Goal: Information Seeking & Learning: Find specific fact

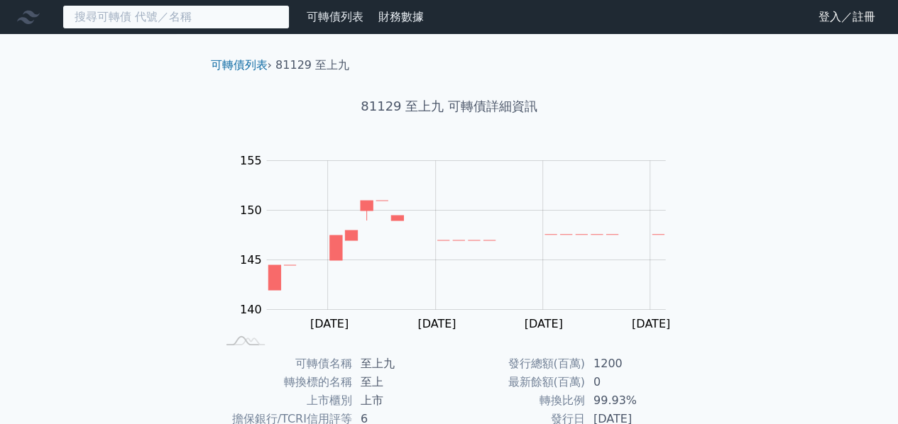
click at [231, 12] on input at bounding box center [175, 17] width 227 height 24
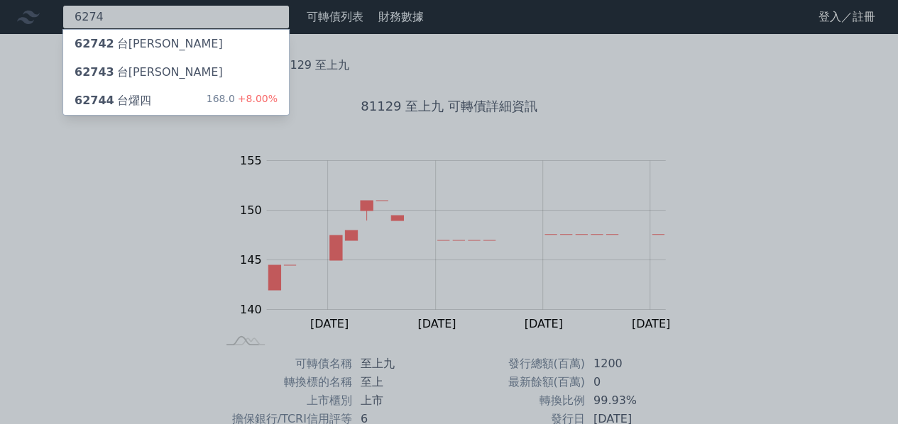
type input "6274"
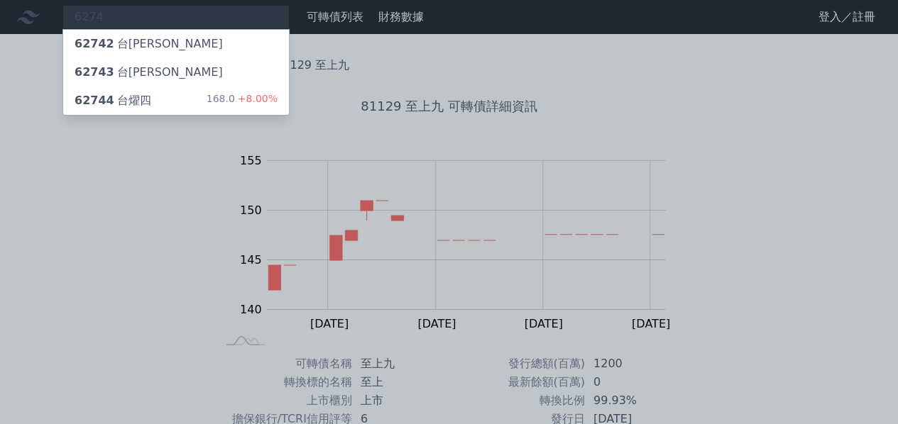
click at [139, 101] on div "62744 台[PERSON_NAME]" at bounding box center [113, 100] width 77 height 17
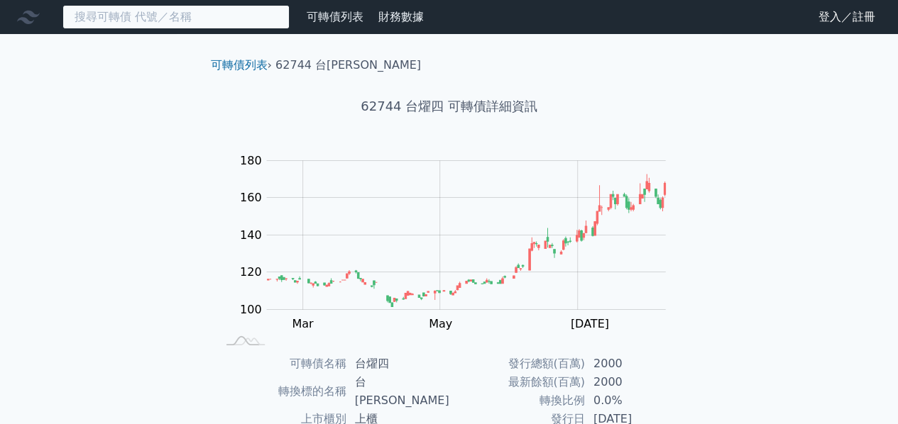
click at [186, 6] on input at bounding box center [175, 17] width 227 height 24
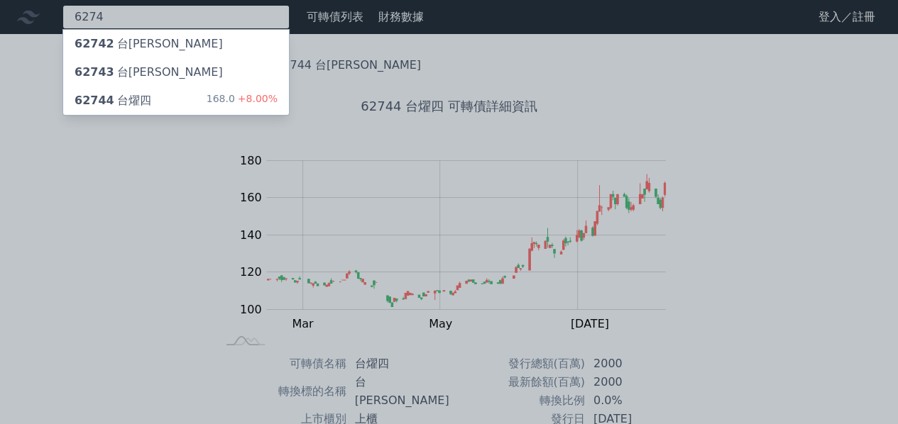
type input "6274"
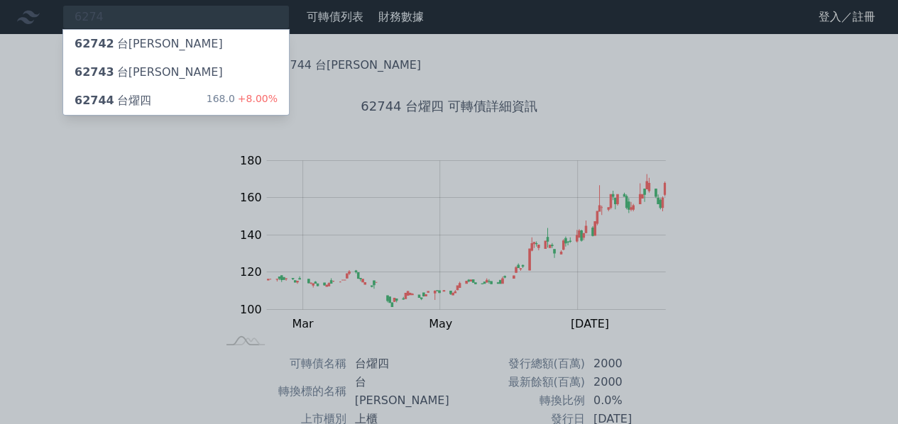
click at [121, 72] on div "62743 台[PERSON_NAME]" at bounding box center [149, 72] width 148 height 17
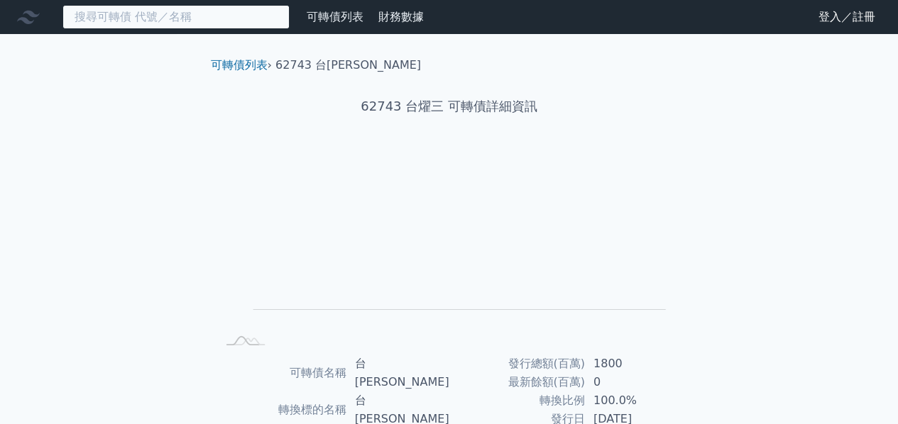
click at [228, 21] on input at bounding box center [175, 17] width 227 height 24
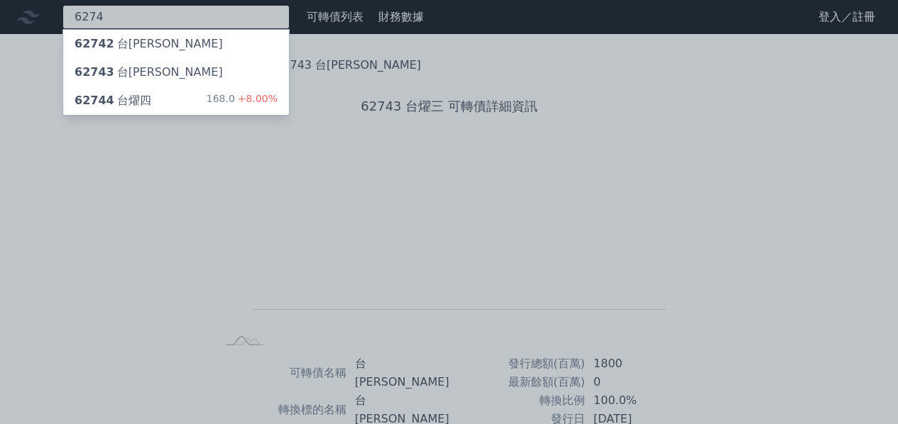
type input "6274"
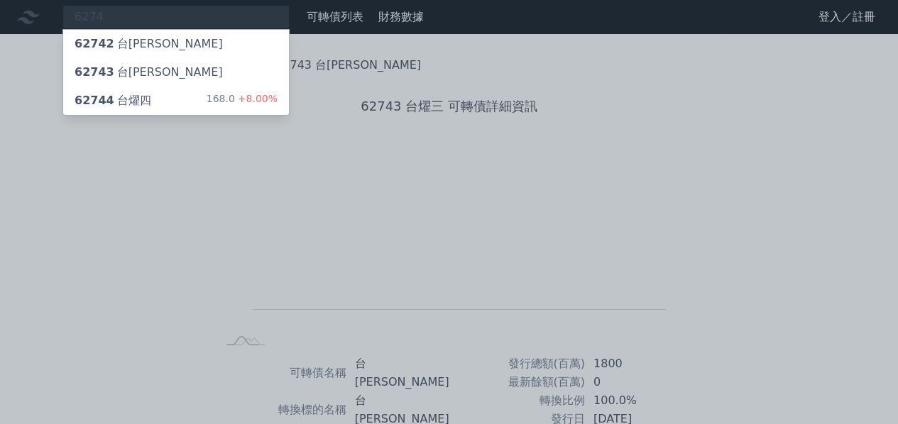
click at [163, 43] on div "62742 台[PERSON_NAME]" at bounding box center [176, 44] width 226 height 28
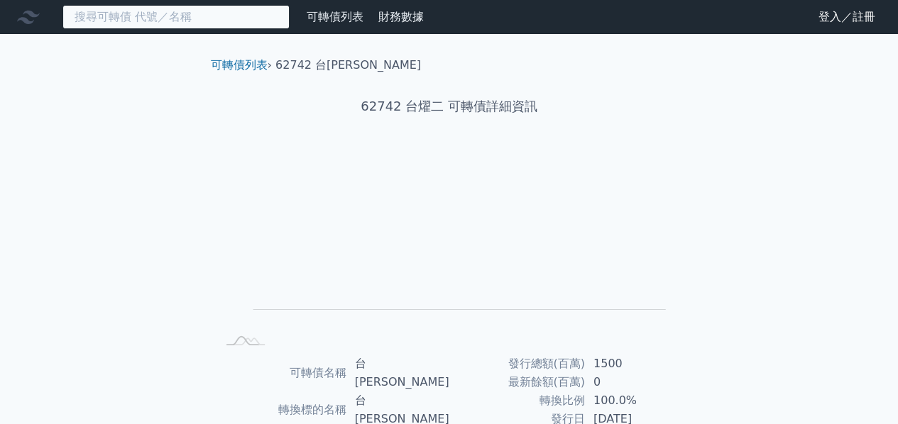
click at [161, 17] on input at bounding box center [175, 17] width 227 height 24
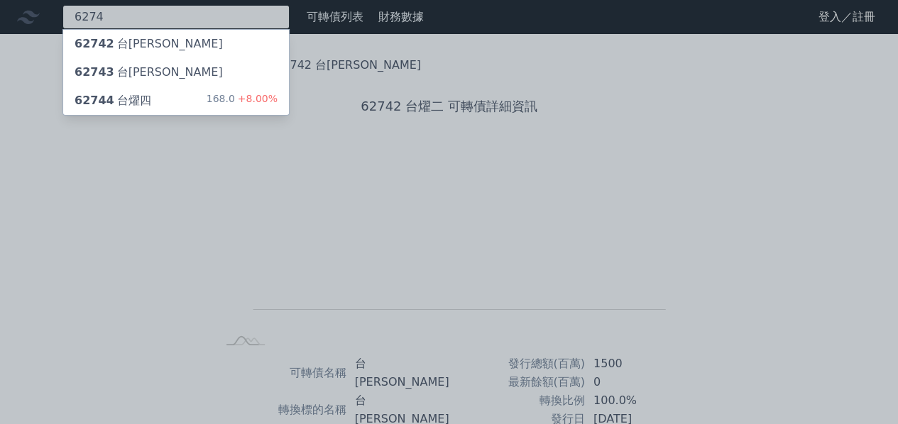
type input "6274"
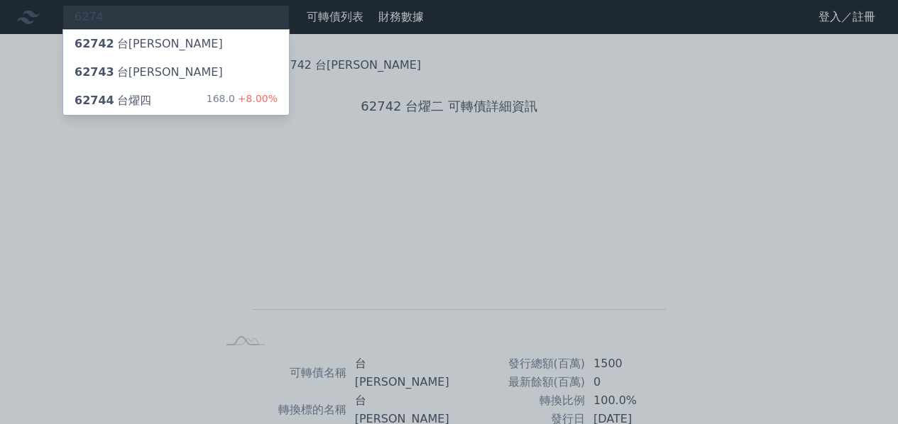
click at [148, 67] on div "62743 台[PERSON_NAME]" at bounding box center [176, 72] width 226 height 28
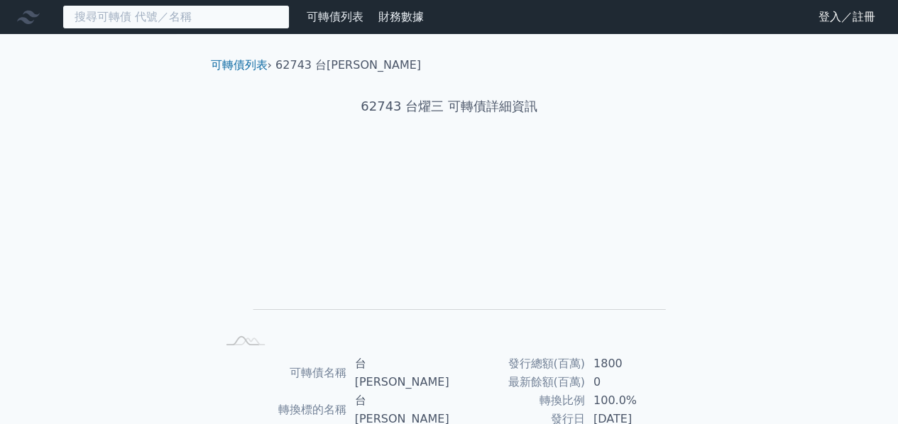
click at [180, 16] on input at bounding box center [175, 17] width 227 height 24
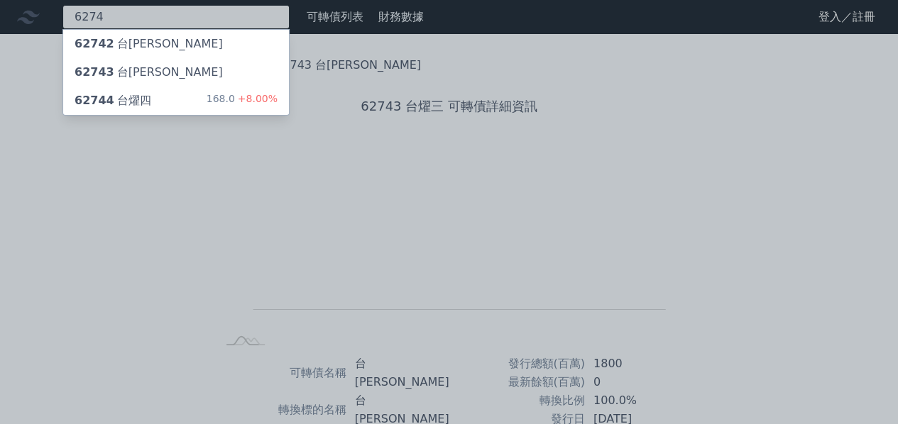
type input "6274"
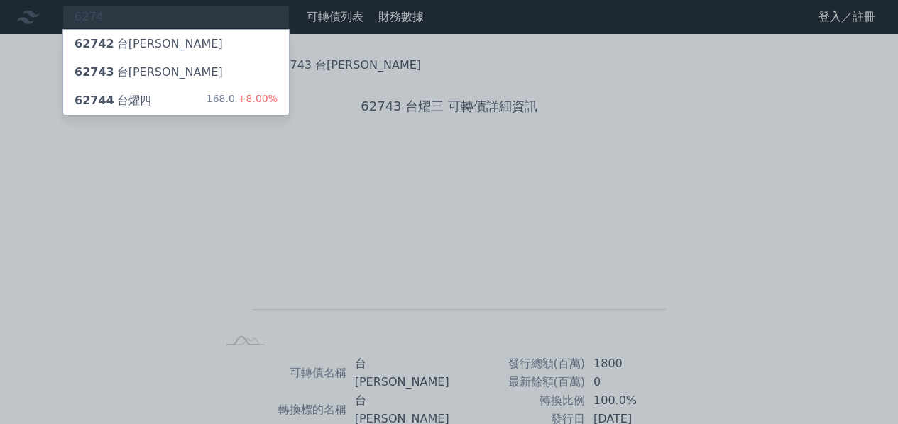
click at [126, 99] on div "62744 台[PERSON_NAME]" at bounding box center [113, 100] width 77 height 17
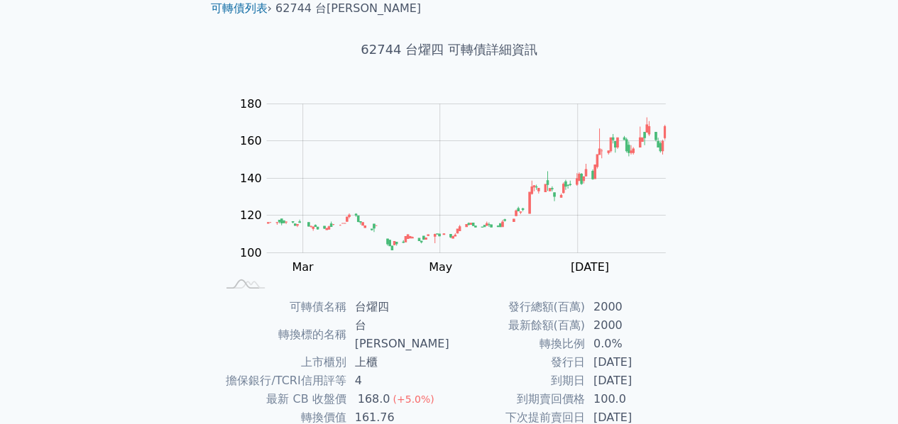
scroll to position [142, 0]
